Goal: Task Accomplishment & Management: Use online tool/utility

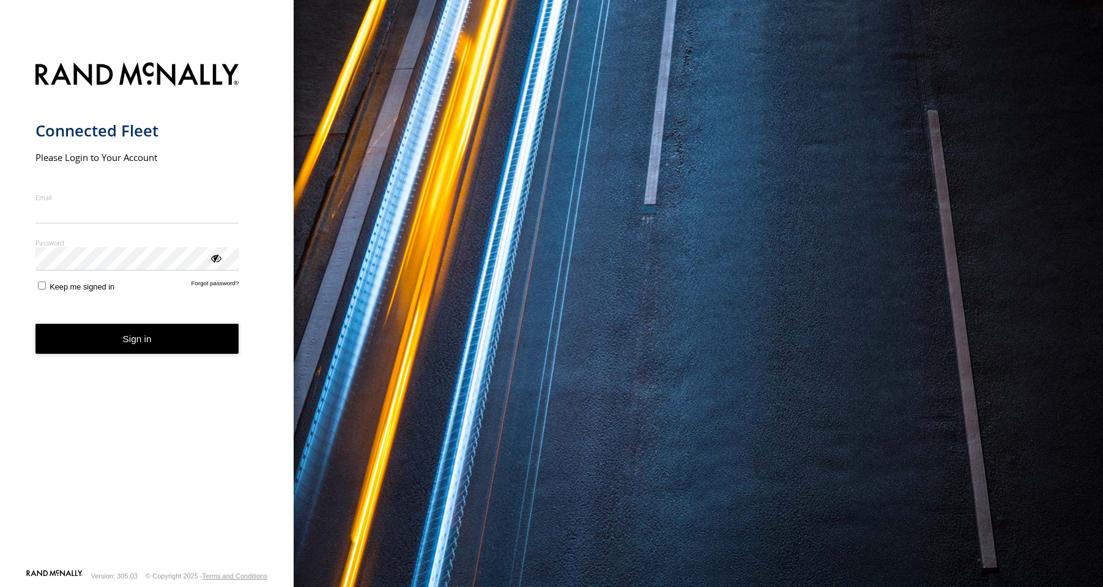
type input "**********"
click at [110, 348] on button "Sign in" at bounding box center [137, 339] width 204 height 30
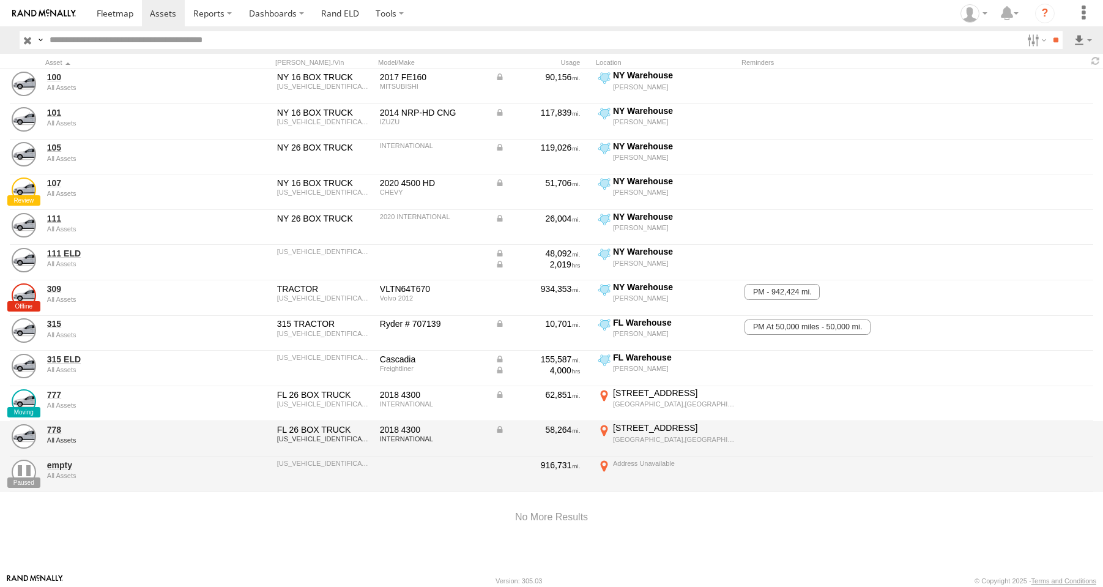
click at [649, 432] on div "3012 W Yamato Rd" at bounding box center [674, 427] width 122 height 11
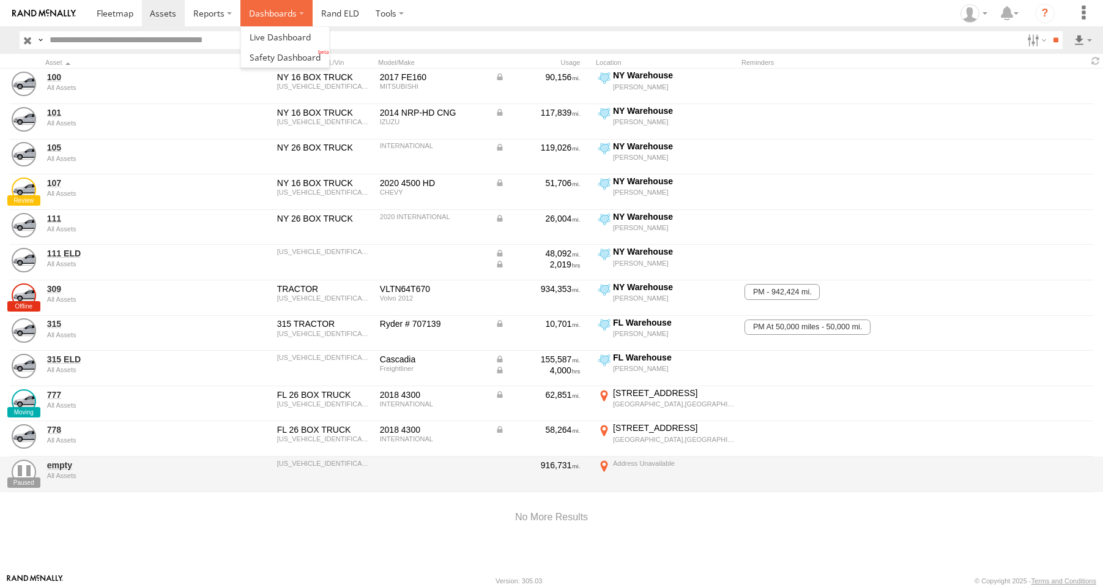
click at [259, 13] on label "Dashboards" at bounding box center [276, 13] width 72 height 26
click at [264, 35] on span at bounding box center [280, 37] width 61 height 12
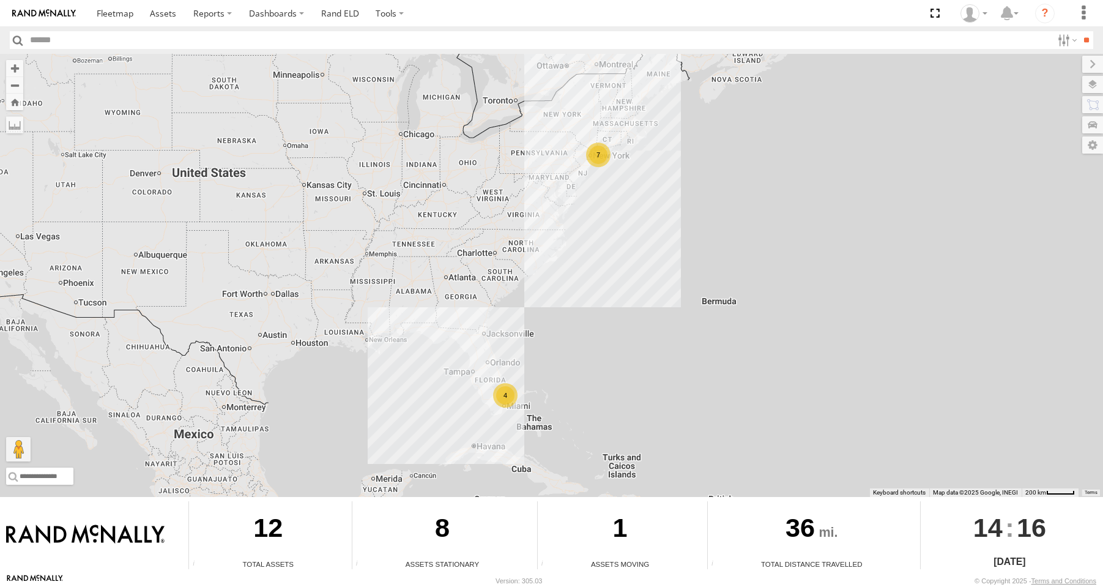
click at [510, 392] on div "4" at bounding box center [505, 395] width 24 height 24
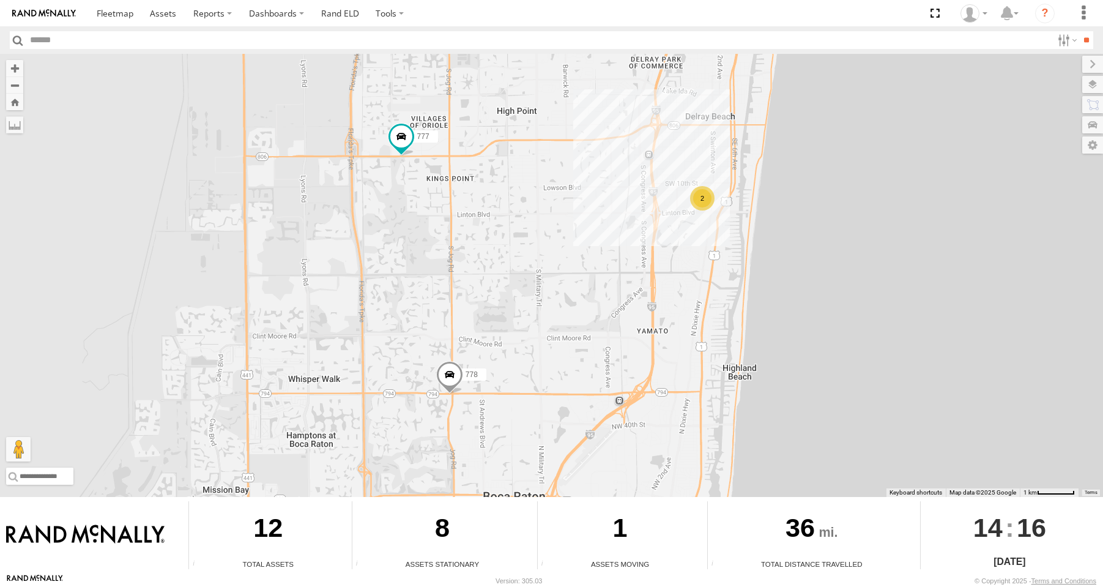
click at [455, 372] on span at bounding box center [448, 377] width 27 height 33
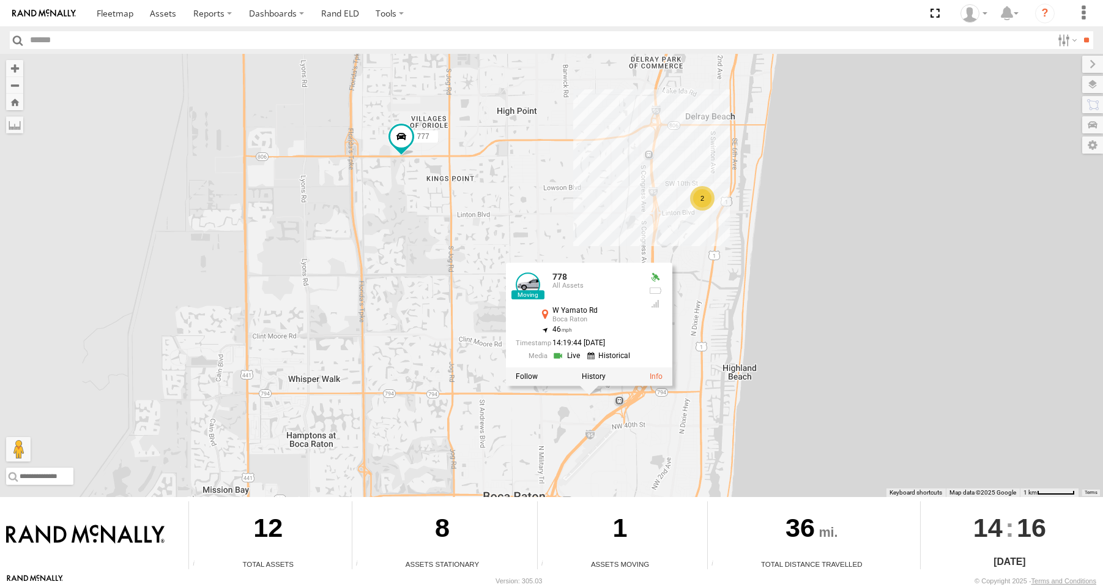
click at [572, 353] on link at bounding box center [567, 356] width 31 height 12
click at [402, 135] on span at bounding box center [401, 136] width 22 height 22
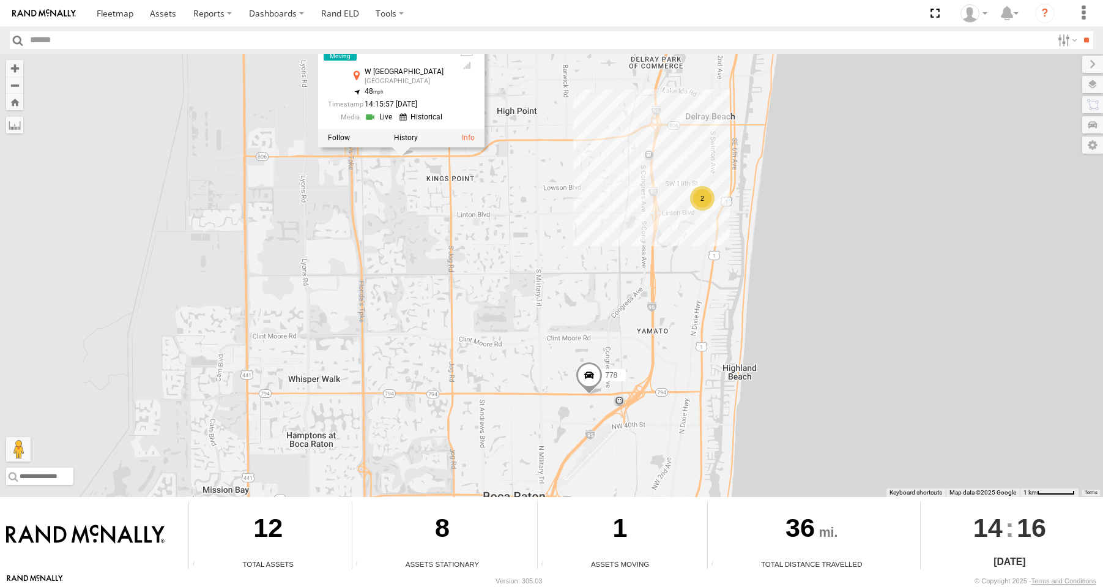
click at [390, 123] on div "777 All Assets W Atlantic Ave Delray Beach 26.45376 , -80.16061 48 14:15:57 08/…" at bounding box center [388, 80] width 122 height 92
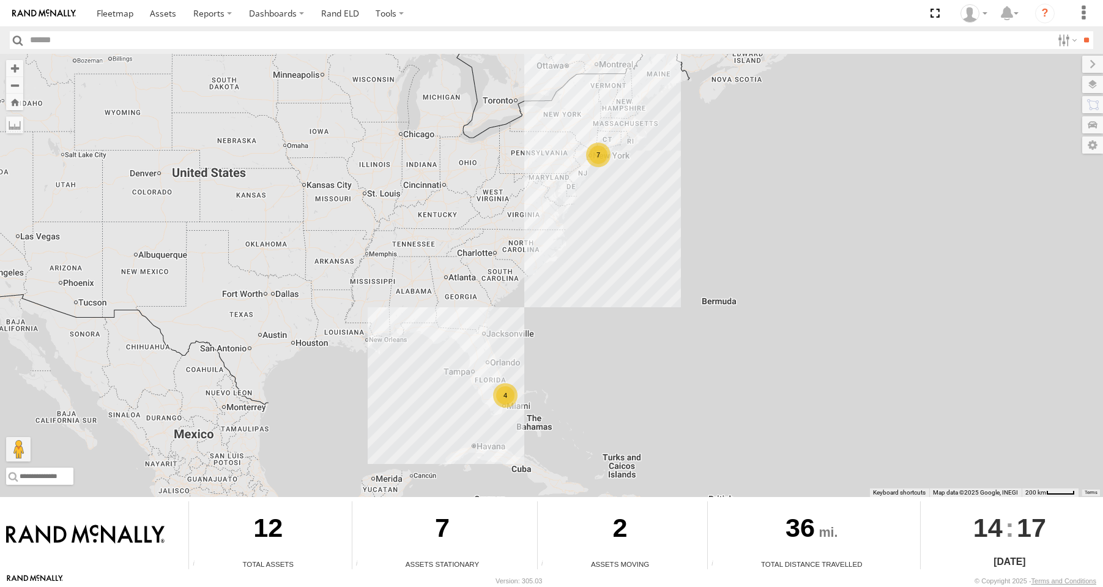
click at [499, 391] on div "4" at bounding box center [505, 395] width 24 height 24
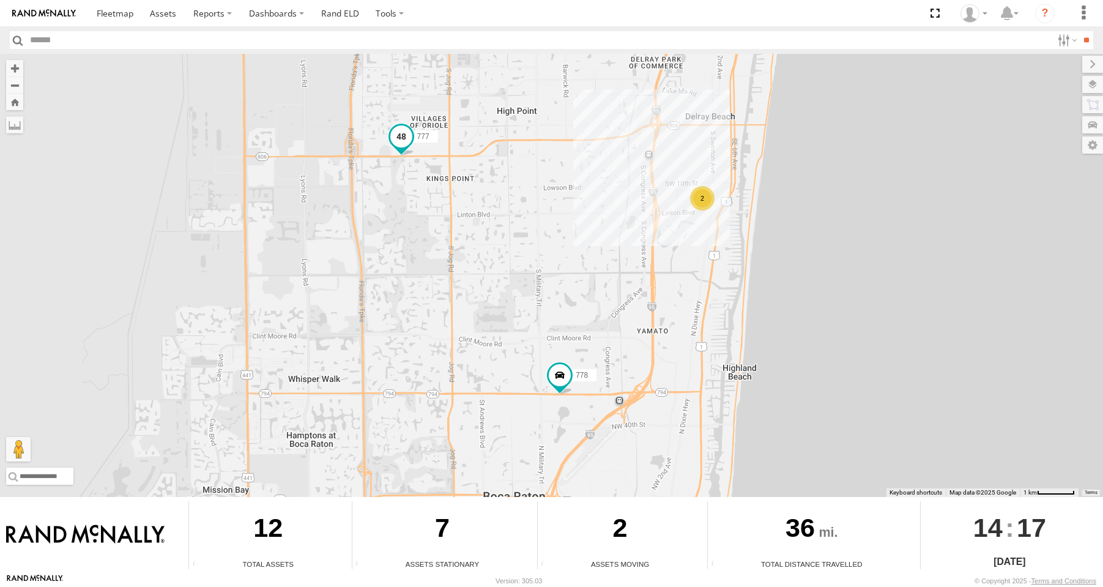
click at [393, 134] on span at bounding box center [401, 136] width 22 height 22
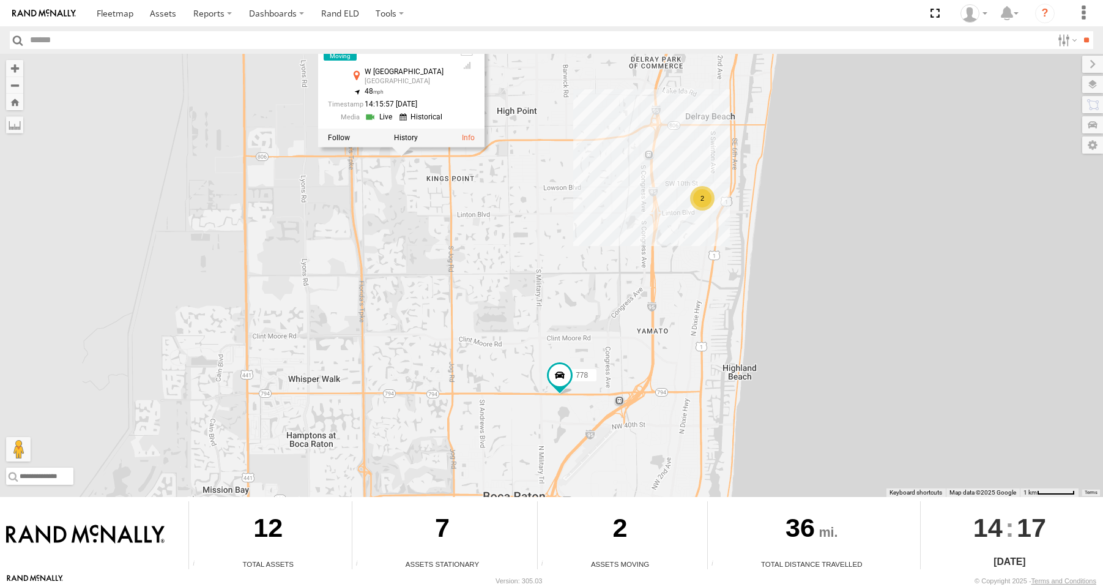
click at [385, 118] on link at bounding box center [379, 117] width 31 height 12
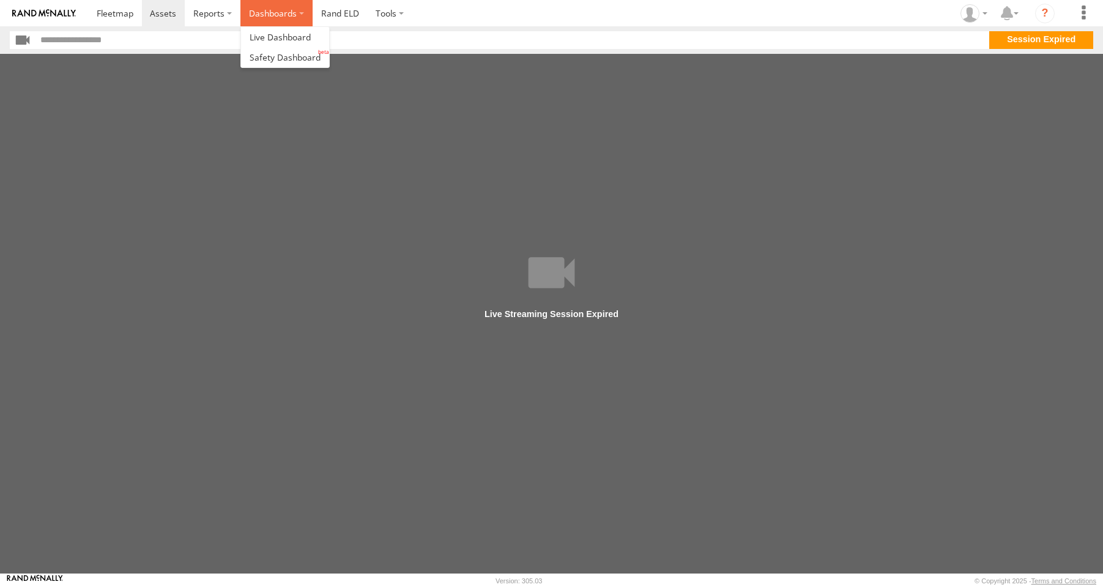
click at [262, 13] on label "Dashboards" at bounding box center [276, 13] width 72 height 26
click at [260, 34] on span at bounding box center [280, 37] width 61 height 12
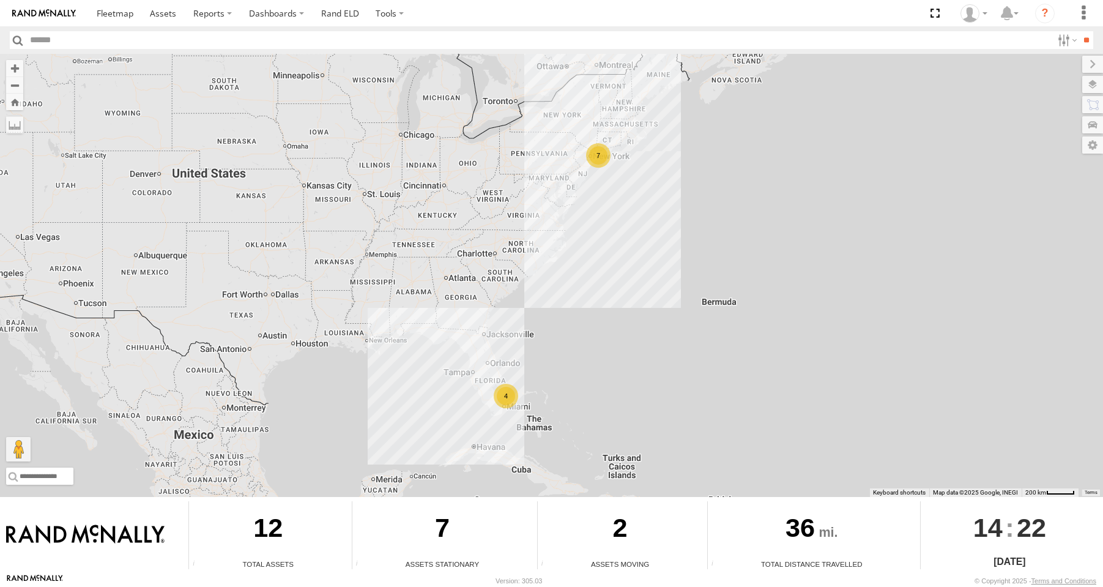
drag, startPoint x: 495, startPoint y: 409, endPoint x: 501, endPoint y: 403, distance: 7.8
click at [500, 404] on div "7 4" at bounding box center [551, 275] width 1103 height 443
click at [505, 399] on div "4" at bounding box center [508, 393] width 24 height 24
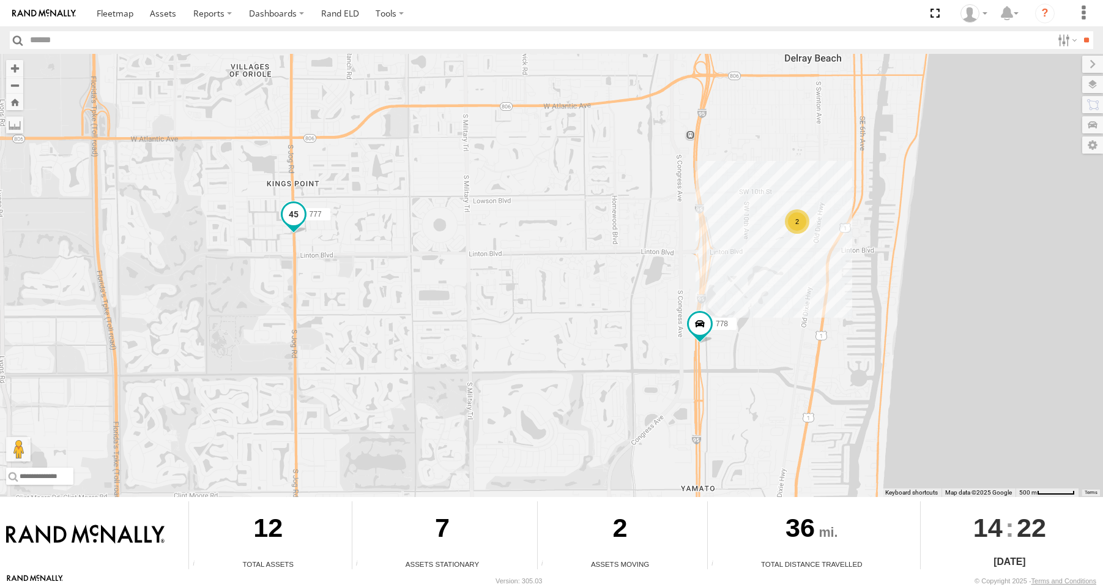
click at [298, 215] on span at bounding box center [293, 214] width 22 height 22
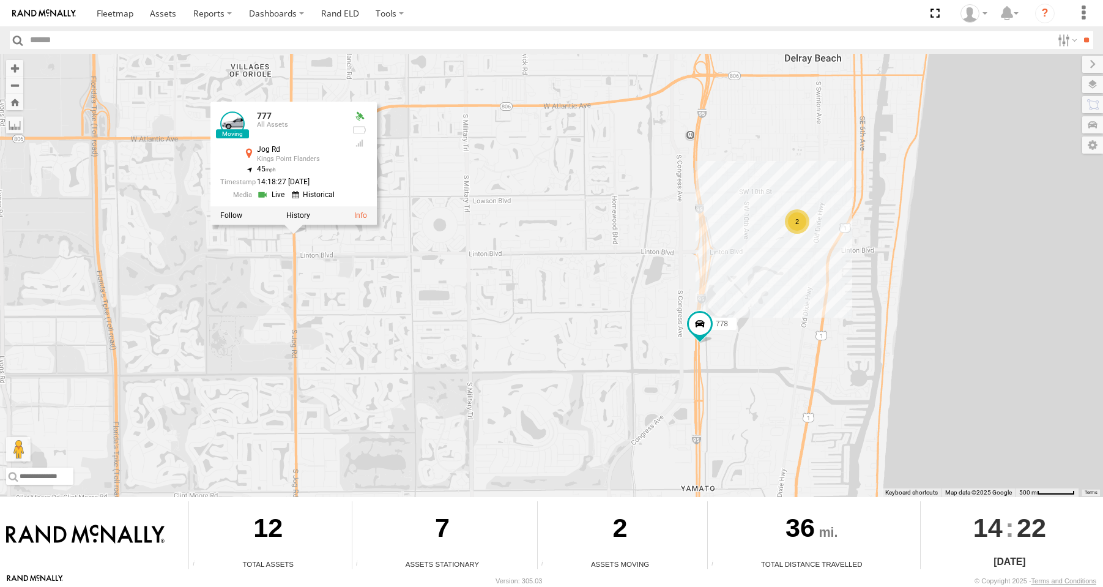
click at [279, 193] on link at bounding box center [271, 195] width 31 height 12
